Goal: Transaction & Acquisition: Purchase product/service

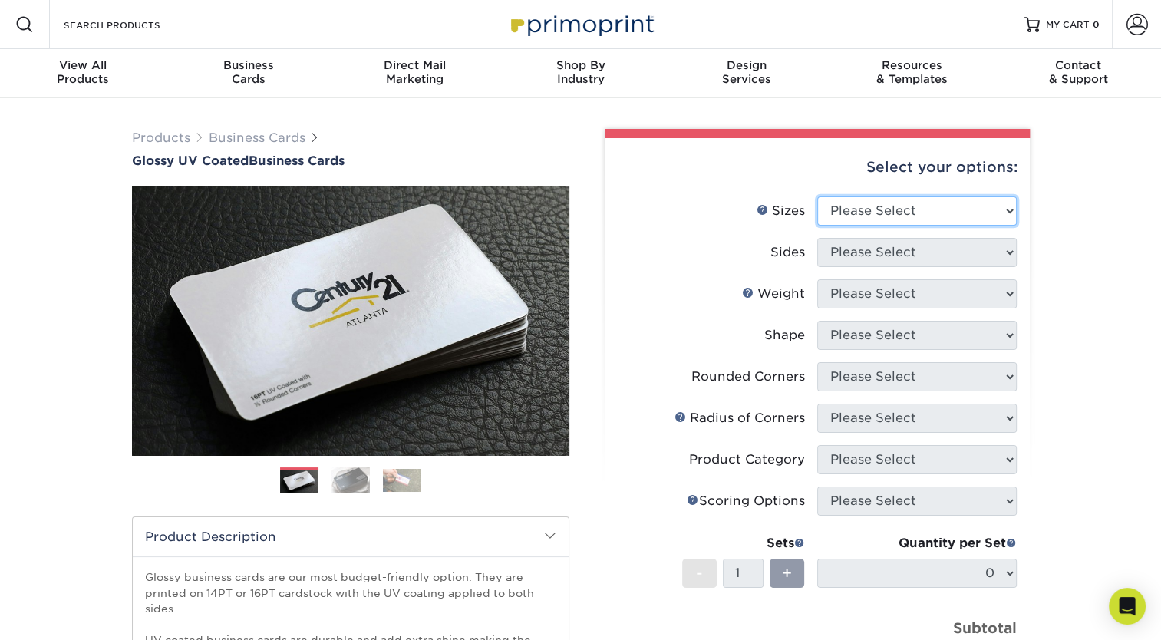
click at [887, 210] on select "Please Select 1.5" x 3.5" - Mini 1.75" x 3.5" - Mini 2" x 2" - Square 2" x 3" -…" at bounding box center [917, 210] width 200 height 29
select select "2.00x3.50"
click at [817, 196] on select "Please Select 1.5" x 3.5" - Mini 1.75" x 3.5" - Mini 2" x 2" - Square 2" x 3" -…" at bounding box center [917, 210] width 200 height 29
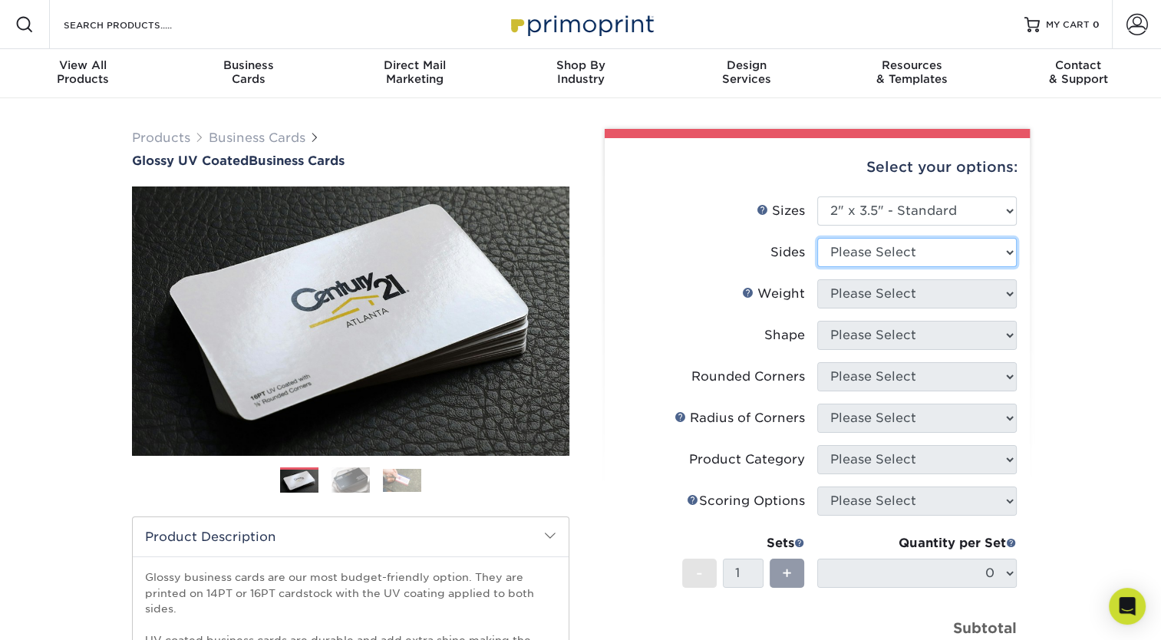
click at [964, 249] on select "Please Select Print Both Sides Print Front Only" at bounding box center [917, 252] width 200 height 29
select select "13abbda7-1d64-4f25-8bb2-c179b224825d"
click at [817, 238] on select "Please Select Print Both Sides Print Front Only" at bounding box center [917, 252] width 200 height 29
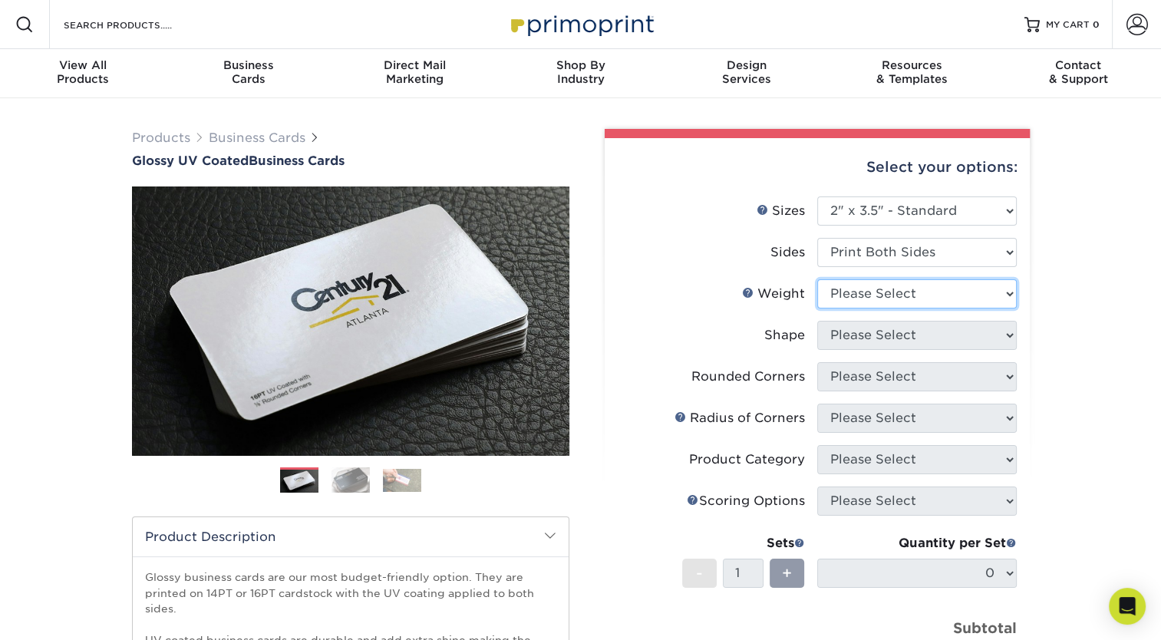
click at [932, 291] on select "Please Select 16PT 14PT" at bounding box center [917, 293] width 200 height 29
click at [817, 279] on select "Please Select 16PT 14PT" at bounding box center [917, 293] width 200 height 29
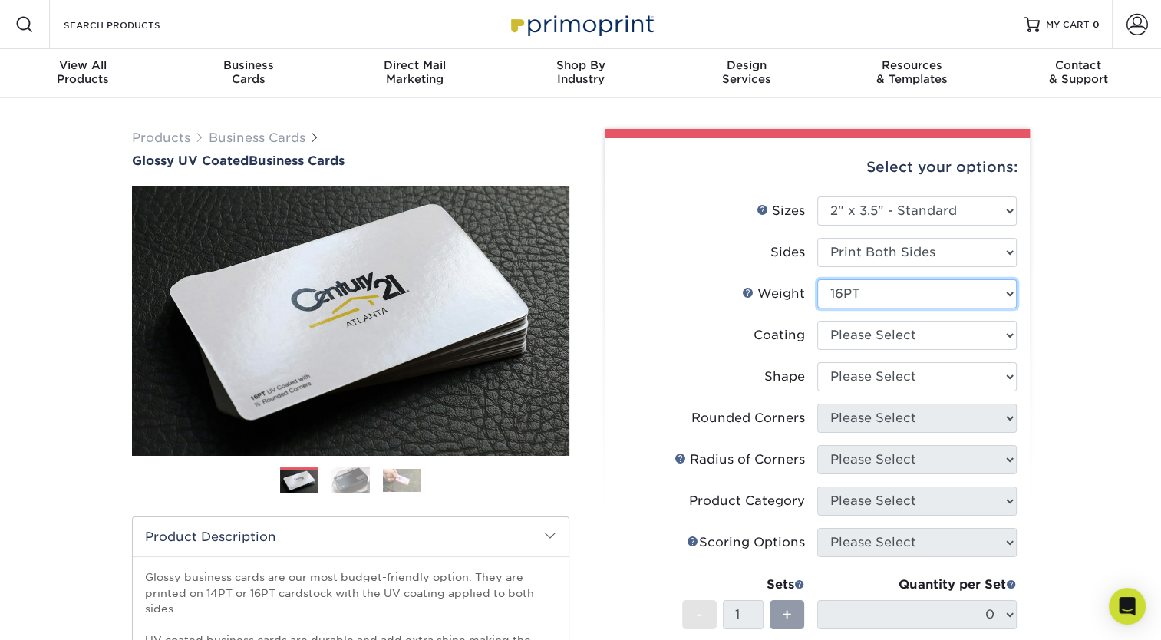
click at [904, 299] on select "Please Select 16PT 14PT" at bounding box center [917, 293] width 200 height 29
select select "14PT"
click at [817, 279] on select "Please Select 16PT 14PT" at bounding box center [917, 293] width 200 height 29
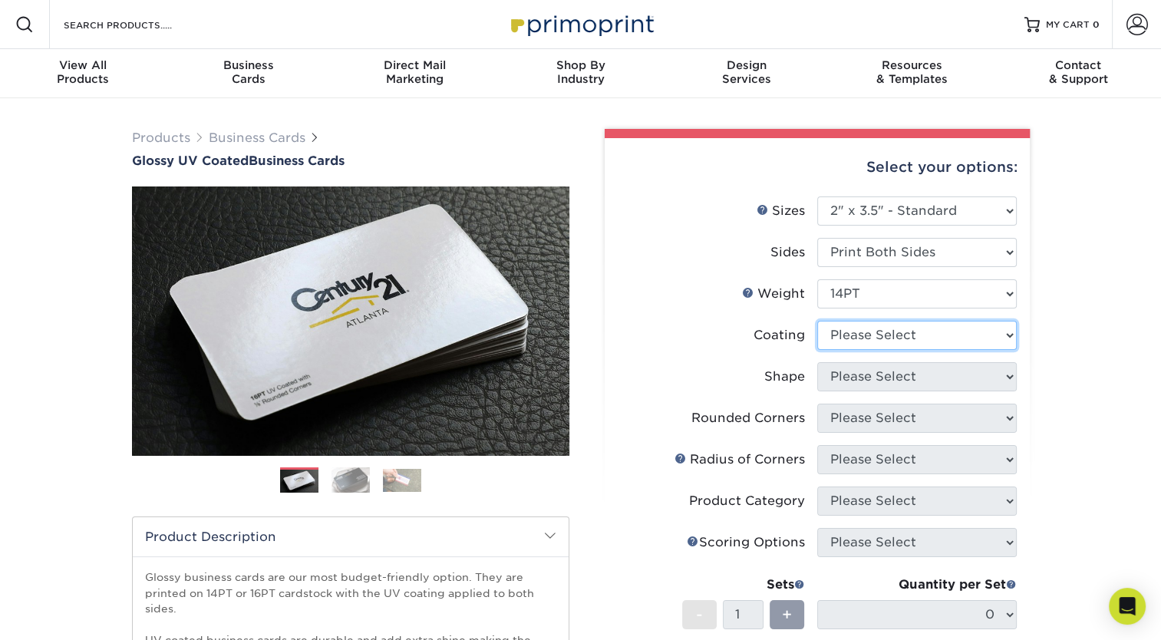
click at [968, 345] on select at bounding box center [917, 335] width 200 height 29
select select "ae367451-b2b8-45df-a344-0f05b6a12993"
click at [817, 321] on select at bounding box center [917, 335] width 200 height 29
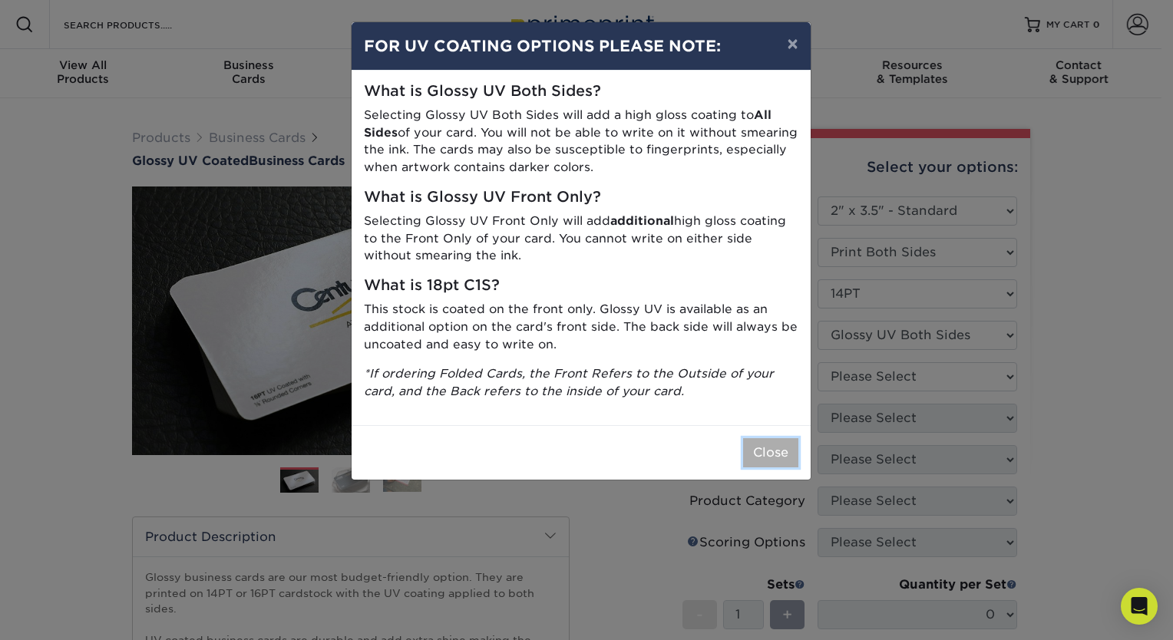
click at [761, 459] on button "Close" at bounding box center [770, 452] width 55 height 29
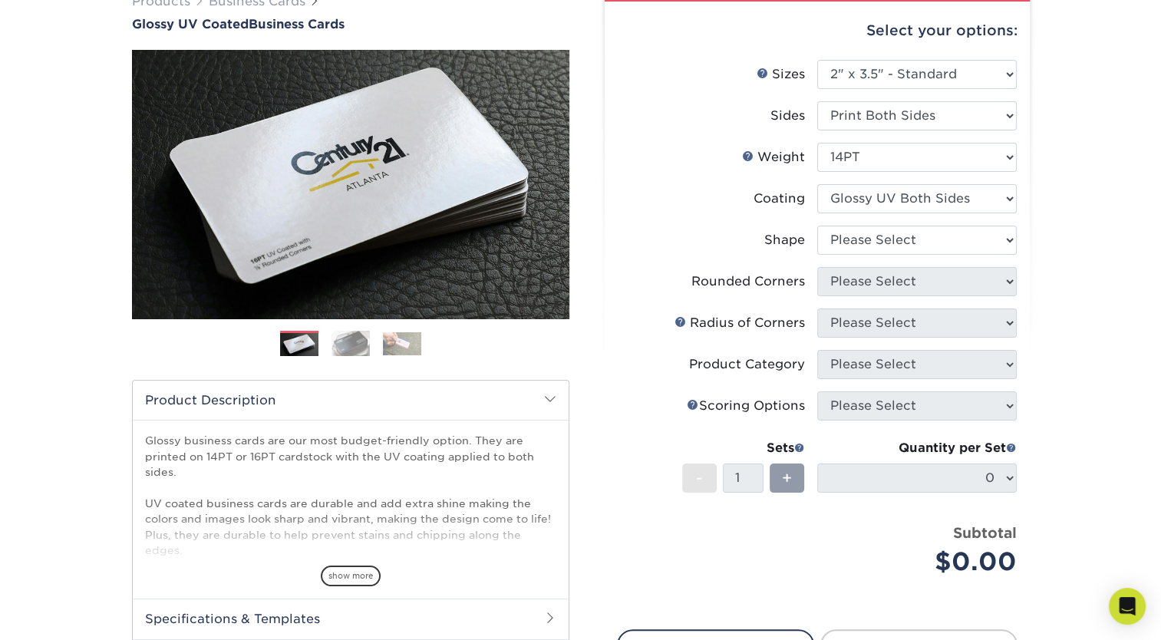
scroll to position [154, 0]
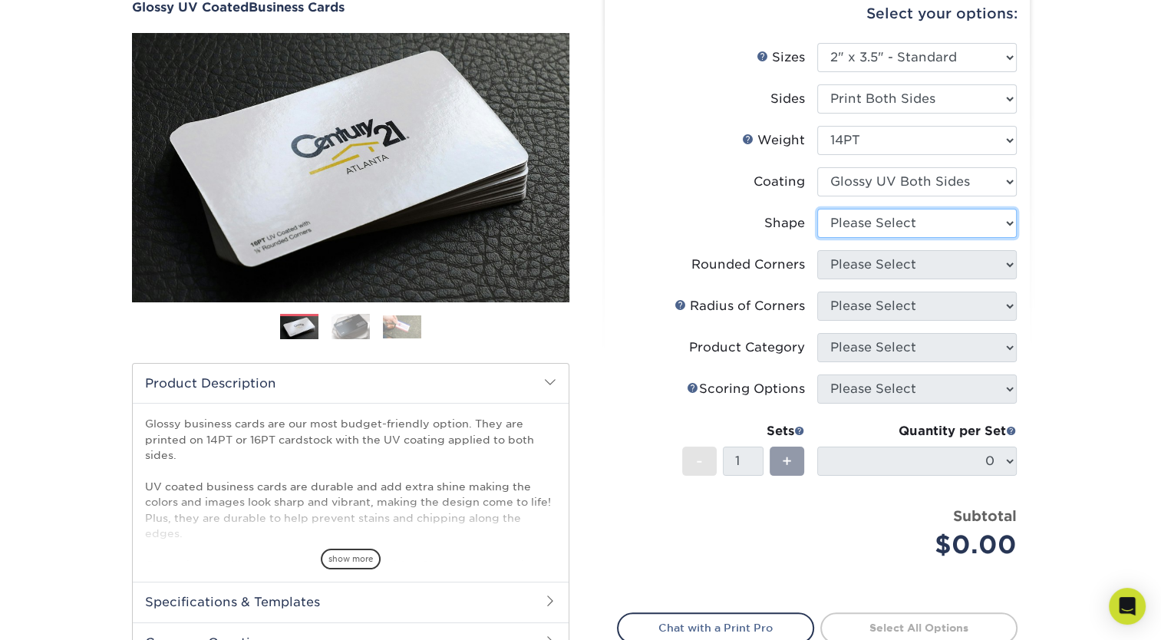
click at [922, 229] on select "Please Select Standard" at bounding box center [917, 223] width 200 height 29
click at [1099, 265] on div "Products Business Cards Glossy UV Coated Business Cards Previous Next" at bounding box center [580, 368] width 1161 height 847
click at [897, 223] on select "Please Select Standard" at bounding box center [917, 223] width 200 height 29
select select "standard"
click at [817, 209] on select "Please Select Standard" at bounding box center [917, 223] width 200 height 29
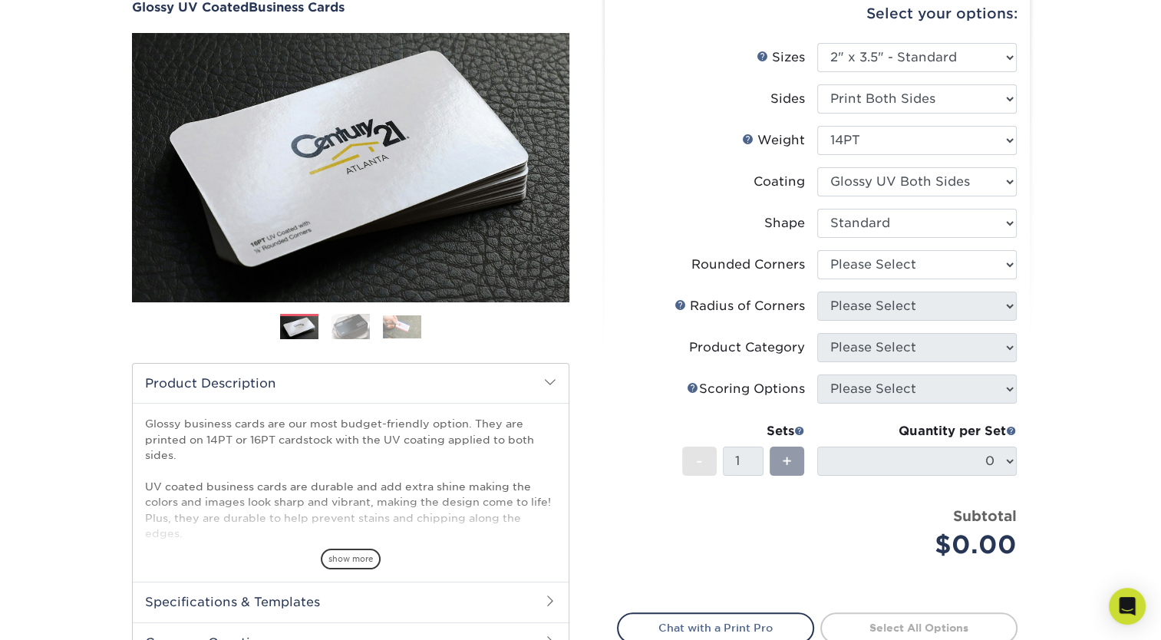
click at [1090, 253] on div "Products Business Cards Glossy UV Coated Business Cards Previous Next" at bounding box center [580, 368] width 1161 height 847
click at [942, 272] on select "Please Select Yes - Round 2 Corners Yes - Round 4 Corners No" at bounding box center [917, 264] width 200 height 29
select select "0"
click at [817, 250] on select "Please Select Yes - Round 2 Corners Yes - Round 4 Corners No" at bounding box center [917, 264] width 200 height 29
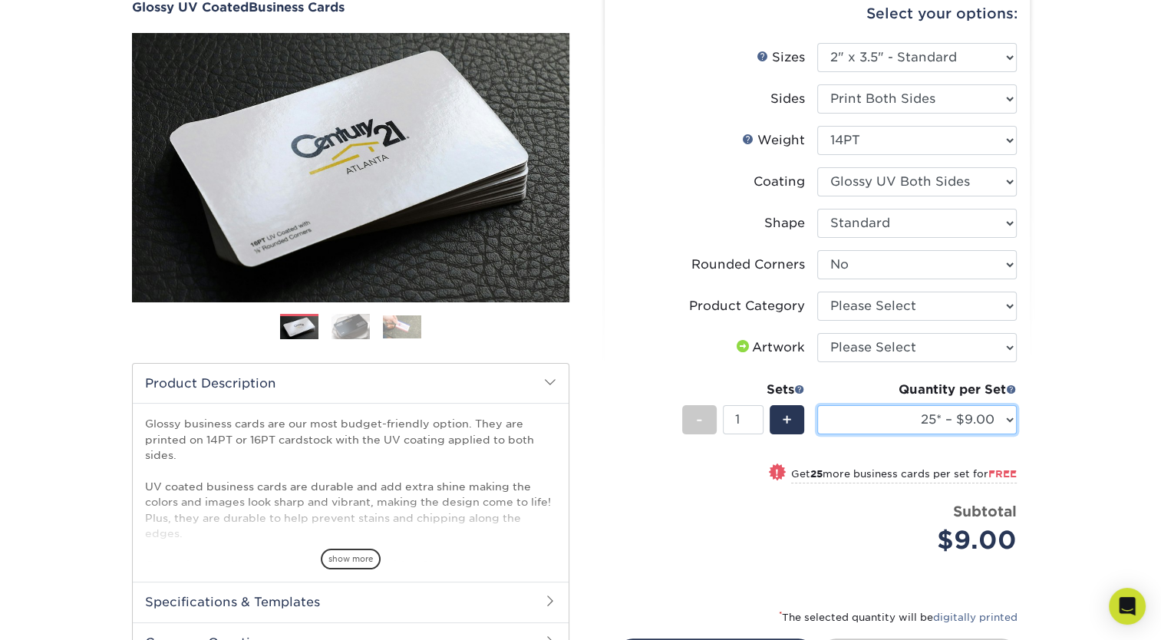
click at [996, 421] on select "25* – $9.00 50* – $9.00 100* – $9.00 250* – $17.00 500 – $33.00 1000 – $42.00 (…" at bounding box center [917, 419] width 200 height 29
select select "5000 – $143.00 (free shipping*)"
click at [817, 405] on select "25* – $9.00 50* – $9.00 100* – $9.00 250* – $17.00 500 – $33.00 1000 – $42.00 (…" at bounding box center [917, 419] width 200 height 29
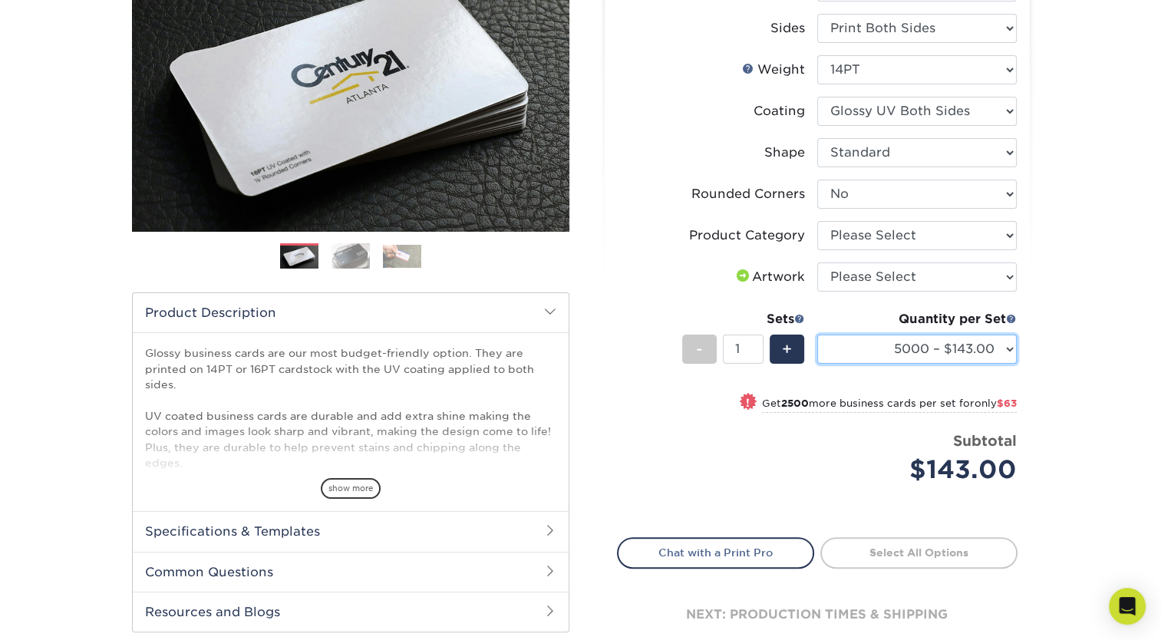
scroll to position [307, 0]
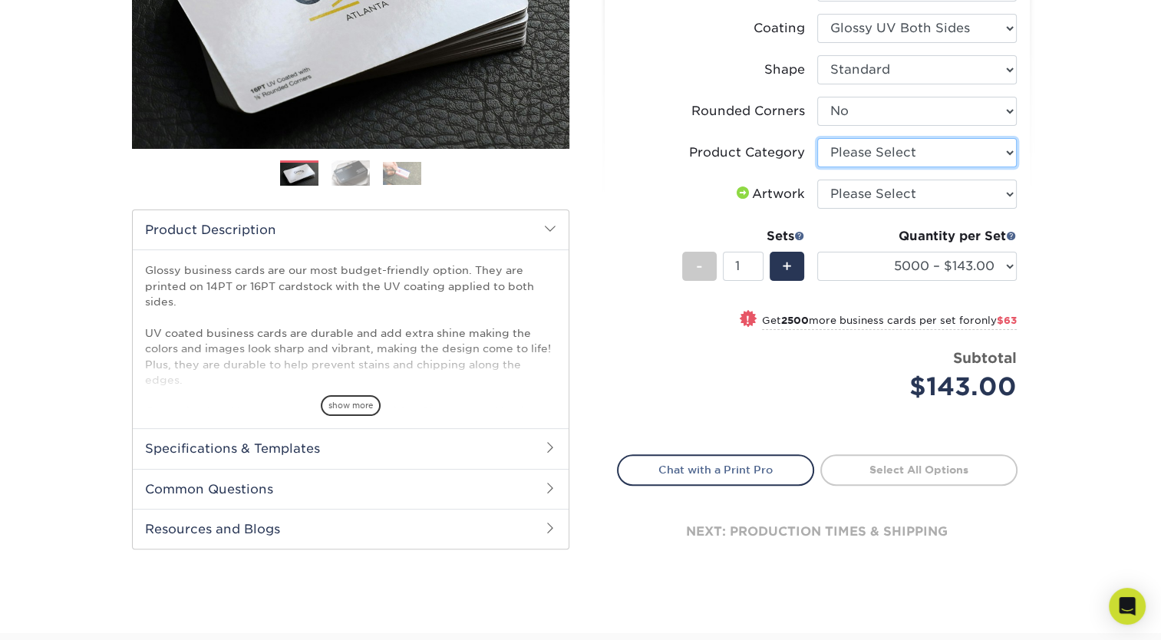
click at [925, 146] on select "Please Select Business Cards" at bounding box center [917, 152] width 200 height 29
select select "3b5148f1-0588-4f88-a218-97bcfdce65c1"
click at [817, 138] on select "Please Select Business Cards" at bounding box center [917, 152] width 200 height 29
click at [881, 188] on select "Please Select I will upload files I need a design - $100" at bounding box center [917, 194] width 200 height 29
select select "upload"
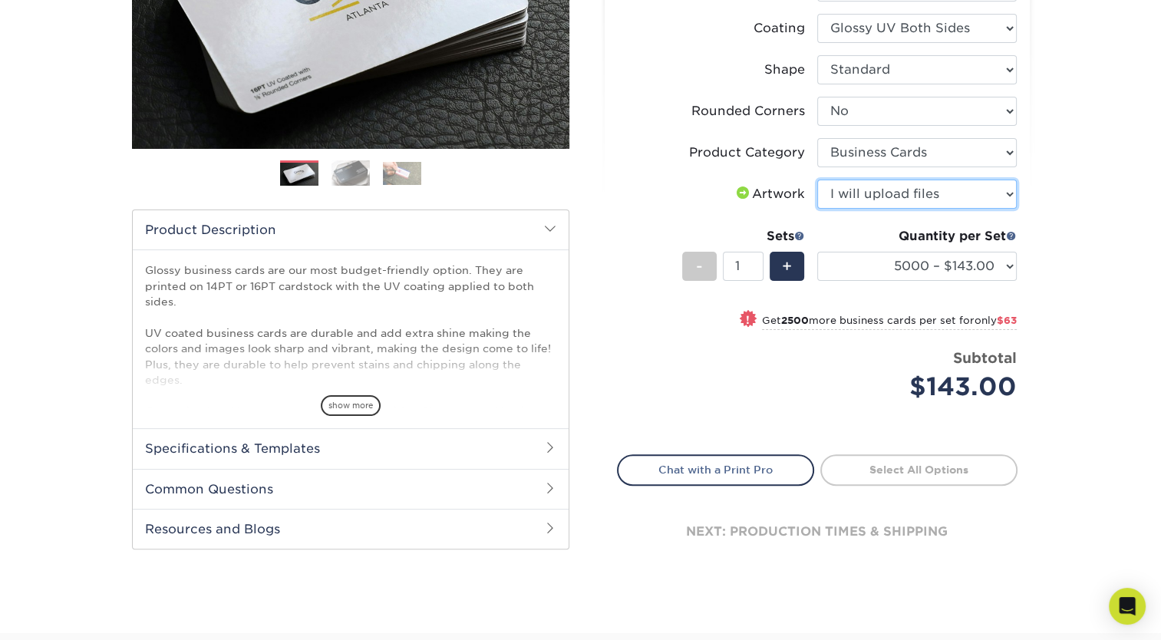
click at [817, 180] on select "Please Select I will upload files I need a design - $100" at bounding box center [917, 194] width 200 height 29
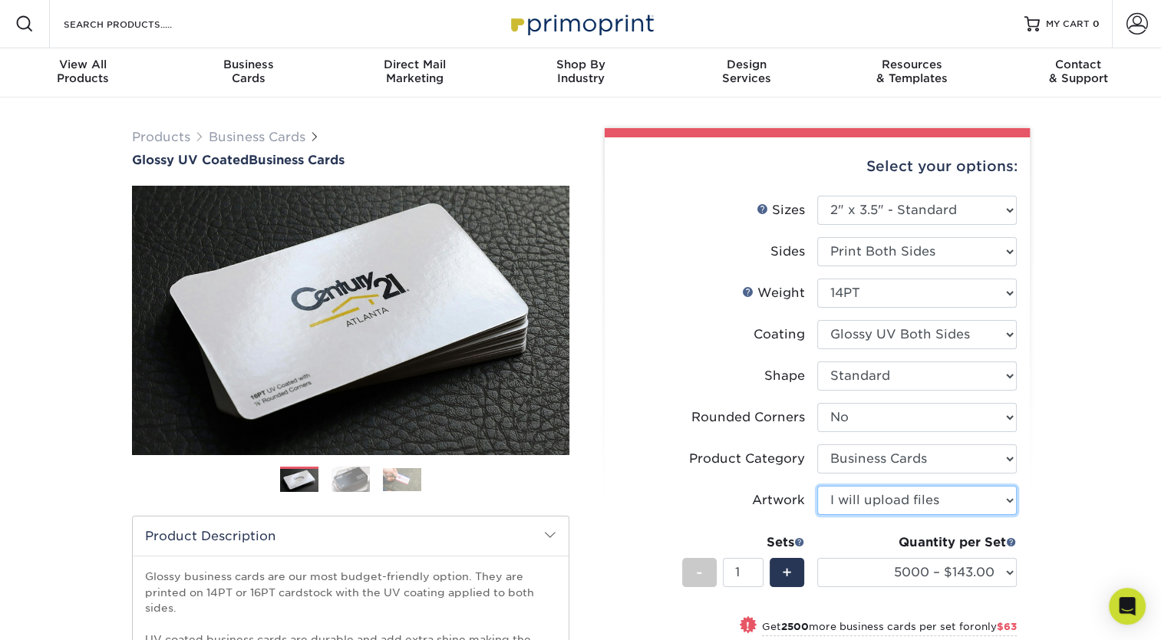
scroll to position [0, 0]
